Goal: Information Seeking & Learning: Learn about a topic

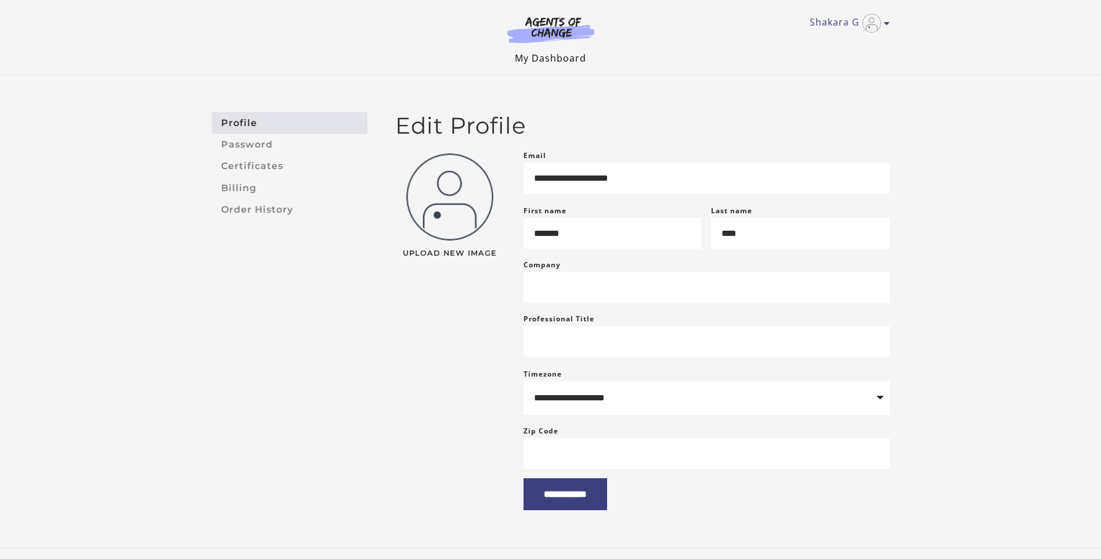
click at [545, 60] on link "My Dashboard" at bounding box center [550, 58] width 71 height 13
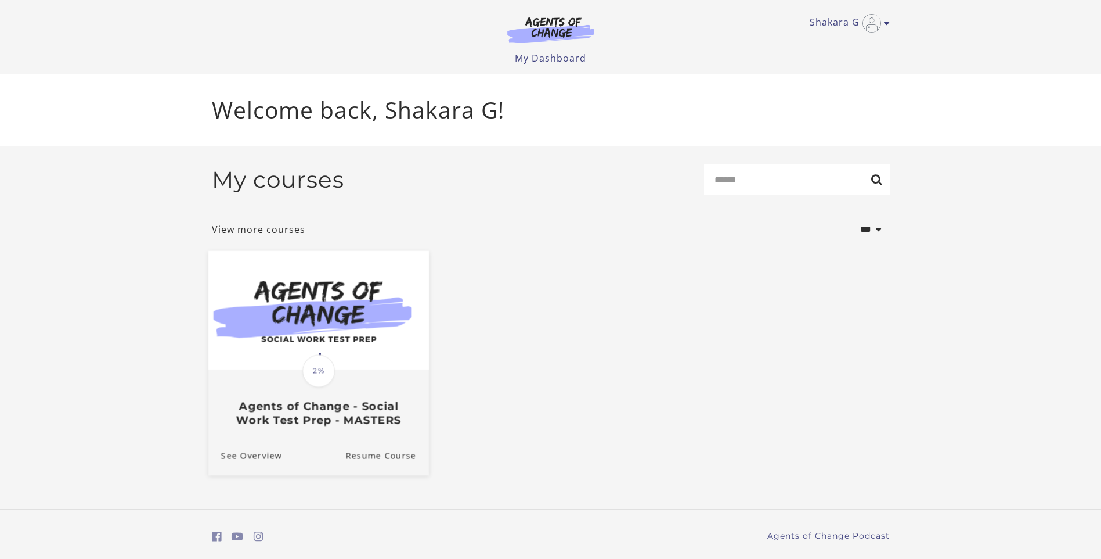
click at [356, 426] on h3 "Agents of Change - Social Work Test Prep - MASTERS" at bounding box center [318, 412] width 195 height 27
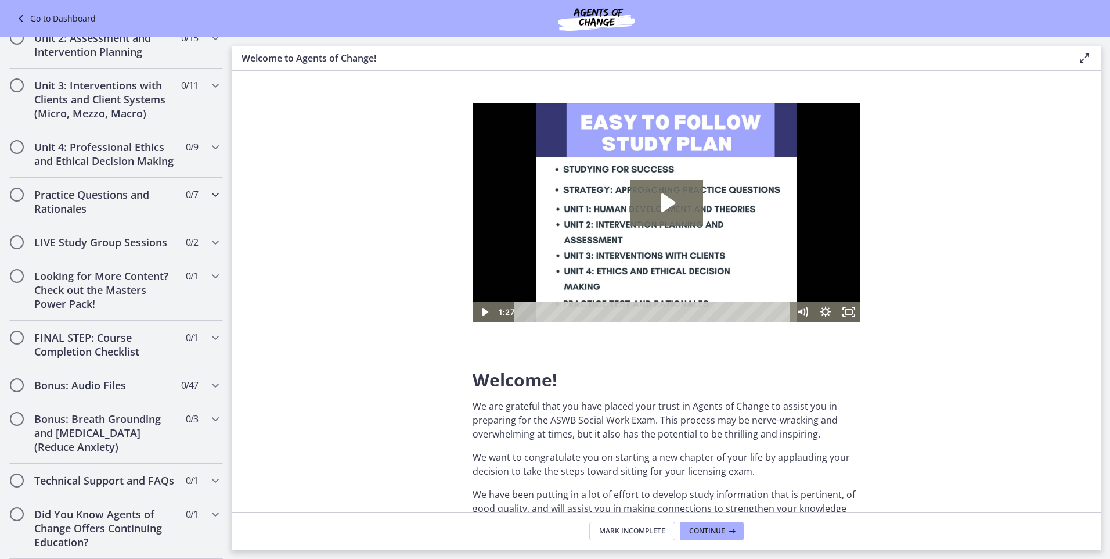
scroll to position [856, 0]
